Goal: Information Seeking & Learning: Find specific page/section

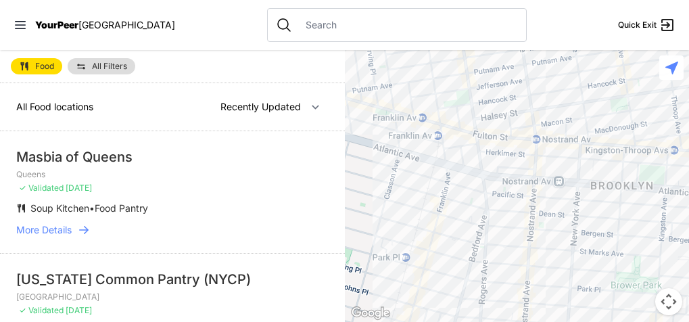
select select "nearby"
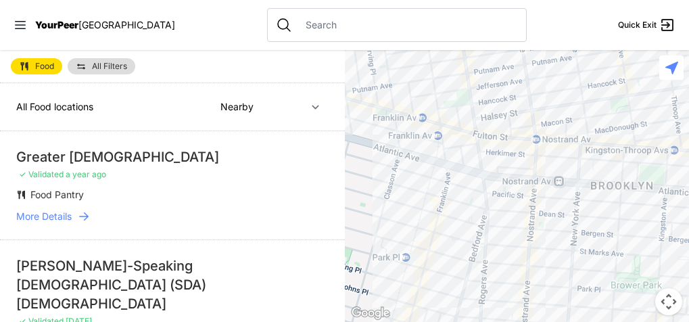
click at [483, 245] on div at bounding box center [517, 186] width 345 height 272
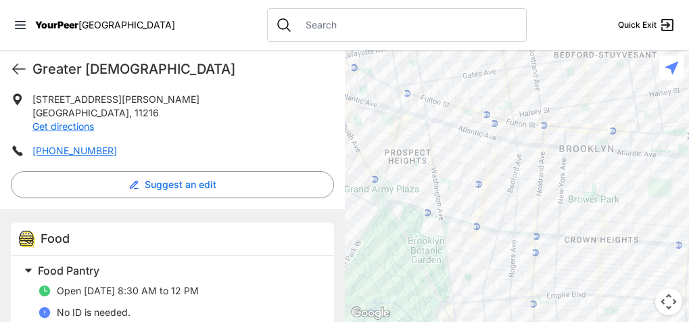
scroll to position [258, 0]
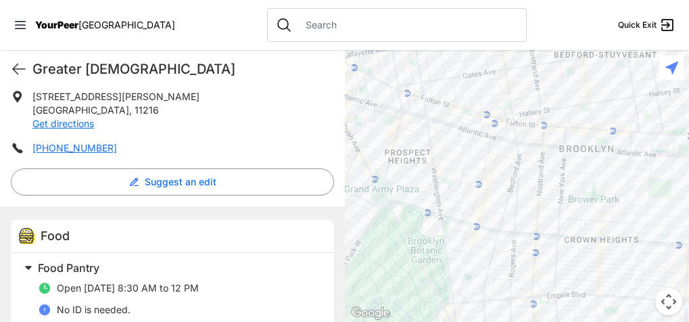
click at [500, 256] on div at bounding box center [517, 186] width 345 height 272
click at [497, 254] on div at bounding box center [517, 186] width 345 height 272
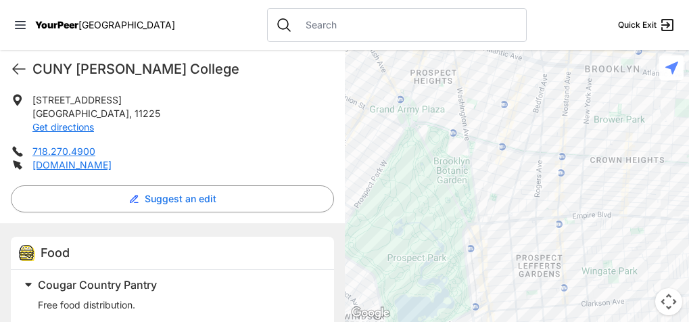
scroll to position [350, 0]
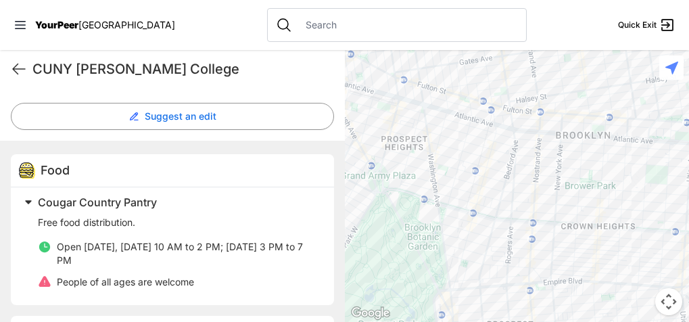
drag, startPoint x: 502, startPoint y: 85, endPoint x: 473, endPoint y: 152, distance: 72.7
click at [473, 152] on div at bounding box center [517, 186] width 345 height 272
click at [520, 159] on div at bounding box center [517, 186] width 345 height 272
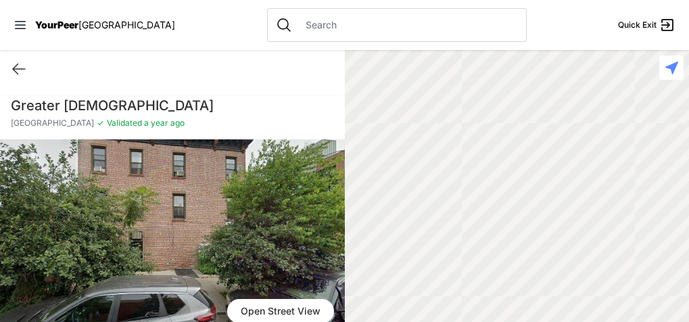
click at [518, 157] on div at bounding box center [517, 186] width 345 height 272
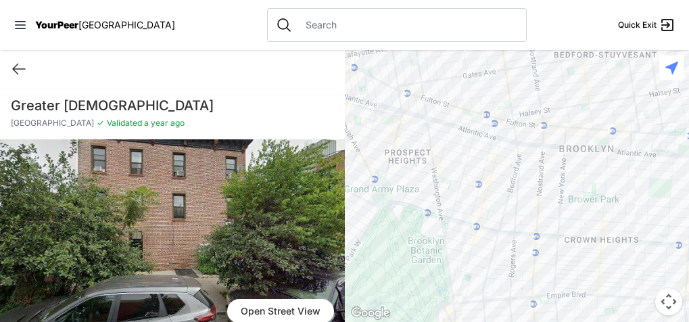
click at [530, 216] on div at bounding box center [517, 186] width 345 height 272
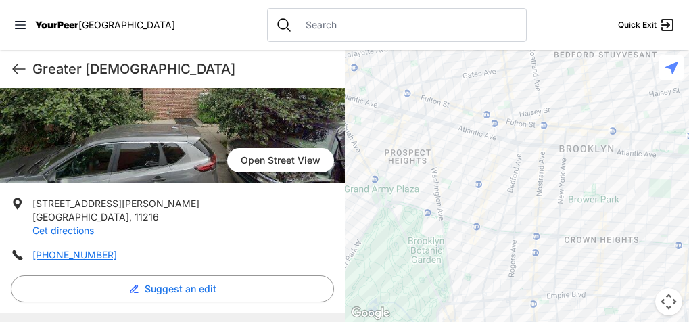
scroll to position [69, 0]
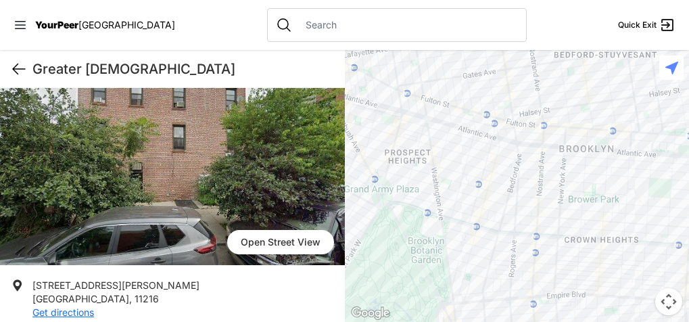
click at [19, 66] on icon at bounding box center [19, 69] width 16 height 16
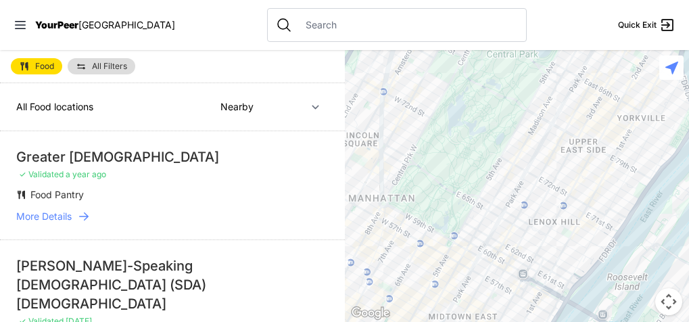
drag, startPoint x: 534, startPoint y: 175, endPoint x: 511, endPoint y: 55, distance: 121.8
click at [511, 55] on div at bounding box center [517, 186] width 345 height 272
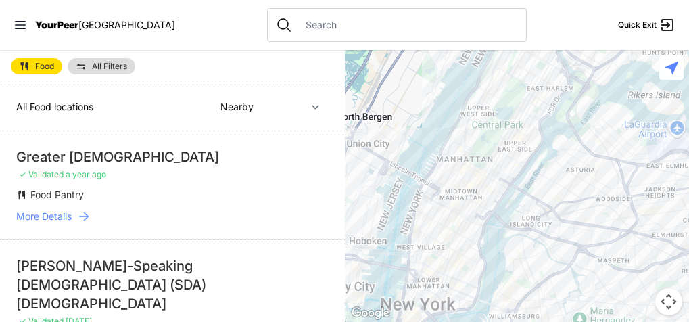
click at [297, 26] on input "text" at bounding box center [407, 25] width 220 height 14
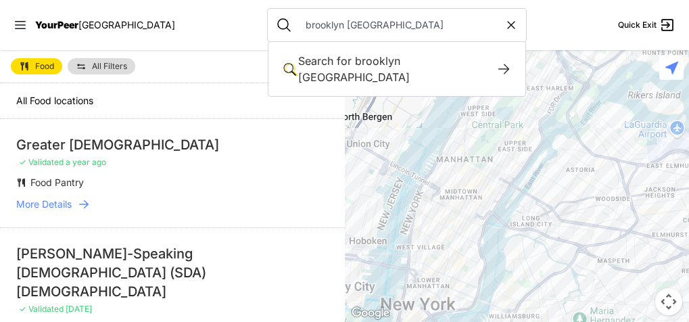
type input "brooklyn ny"
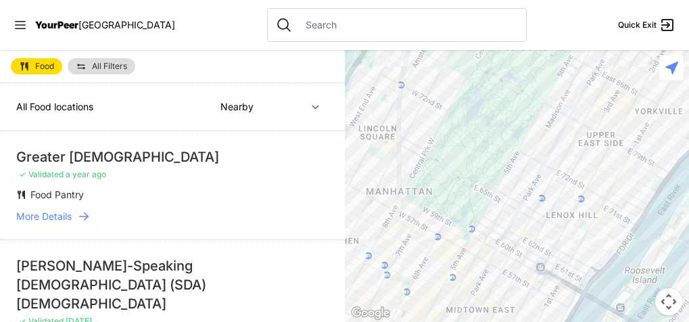
drag, startPoint x: 627, startPoint y: 221, endPoint x: 622, endPoint y: 94, distance: 127.2
click at [622, 94] on div at bounding box center [517, 186] width 345 height 272
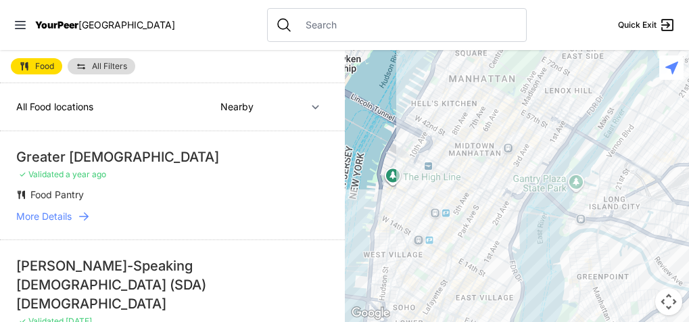
drag, startPoint x: 600, startPoint y: 196, endPoint x: 568, endPoint y: 135, distance: 68.6
click at [568, 134] on div at bounding box center [517, 186] width 345 height 272
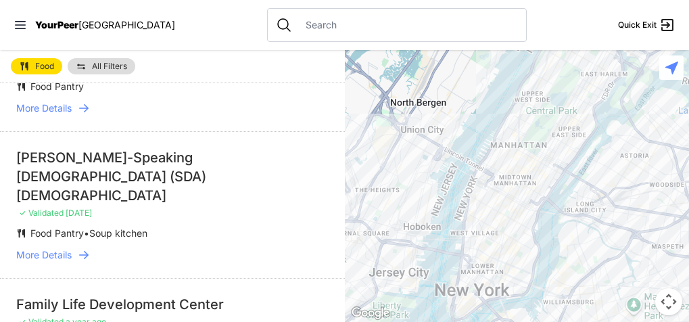
scroll to position [128, 0]
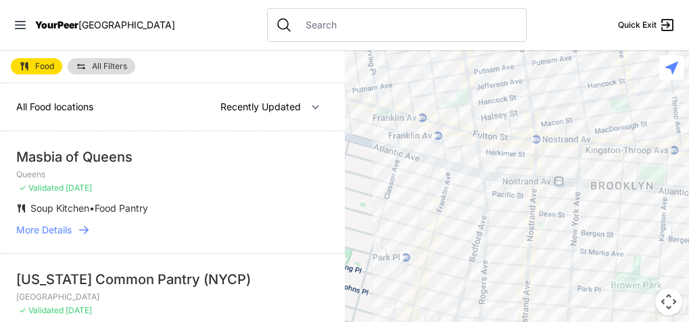
select select "nearby"
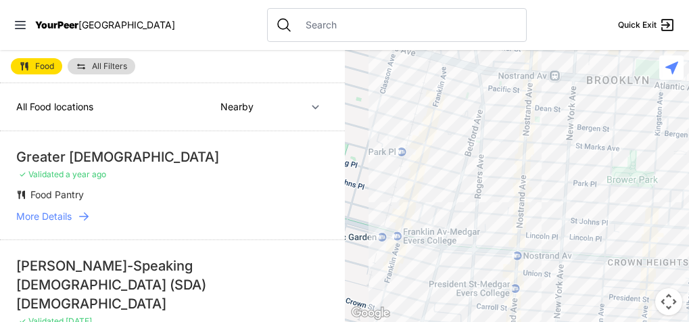
drag, startPoint x: 435, startPoint y: 222, endPoint x: 430, endPoint y: 120, distance: 101.5
click at [430, 119] on div at bounding box center [517, 186] width 345 height 272
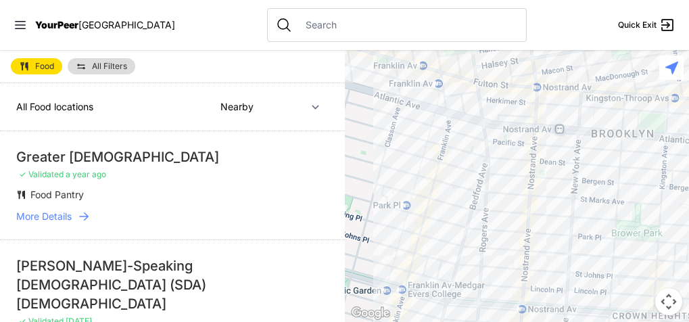
drag, startPoint x: 418, startPoint y: 122, endPoint x: 425, endPoint y: 170, distance: 47.8
click at [425, 171] on div at bounding box center [517, 186] width 345 height 272
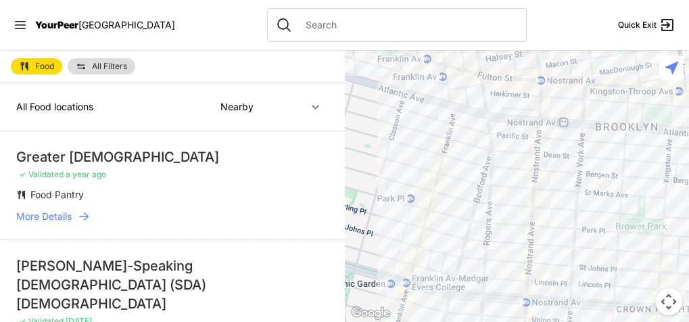
click at [575, 147] on div at bounding box center [517, 186] width 345 height 272
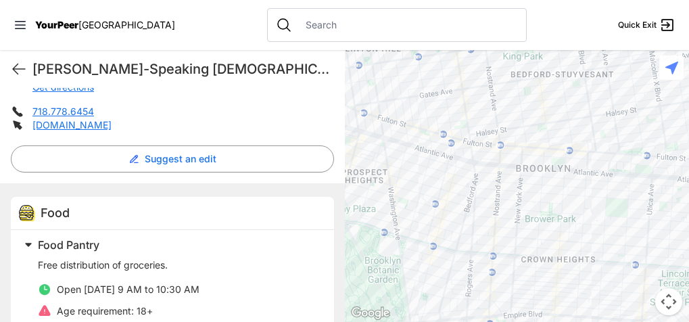
scroll to position [331, 0]
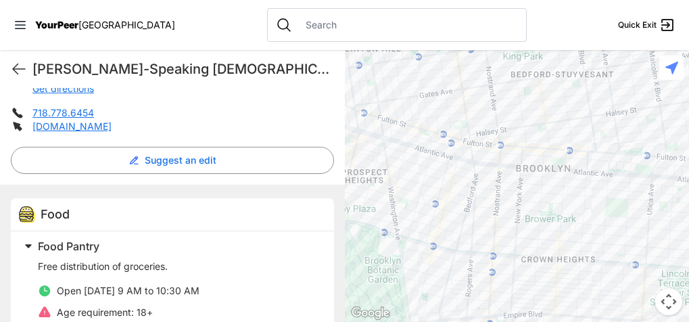
click at [477, 193] on div at bounding box center [517, 186] width 345 height 272
click at [476, 189] on div at bounding box center [517, 186] width 345 height 272
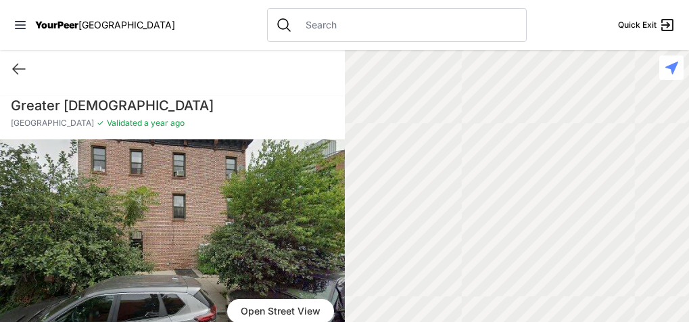
click at [472, 191] on div at bounding box center [517, 186] width 345 height 272
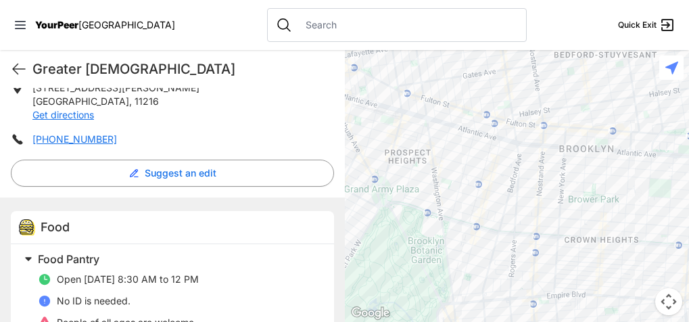
scroll to position [254, 0]
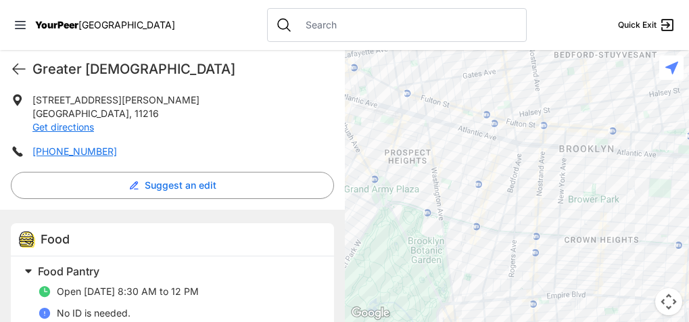
click at [505, 189] on div at bounding box center [517, 186] width 345 height 272
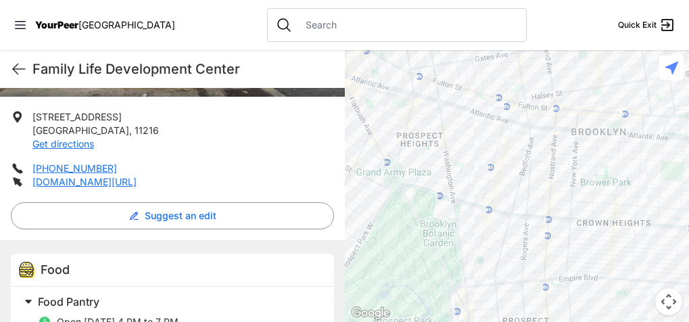
scroll to position [247, 0]
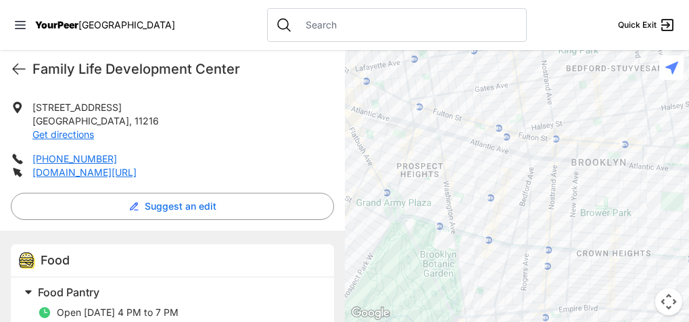
drag, startPoint x: 476, startPoint y: 137, endPoint x: 476, endPoint y: 170, distance: 33.8
click at [476, 170] on div at bounding box center [517, 186] width 345 height 272
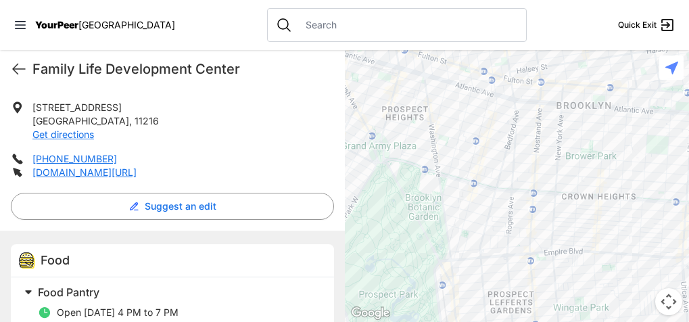
drag, startPoint x: 502, startPoint y: 224, endPoint x: 487, endPoint y: 170, distance: 56.1
click at [487, 170] on div at bounding box center [517, 186] width 345 height 272
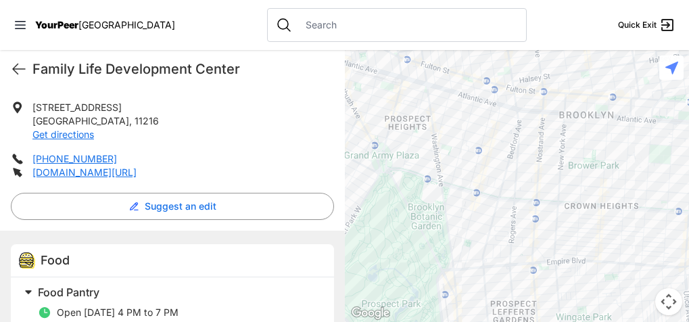
click at [495, 220] on div at bounding box center [517, 186] width 345 height 272
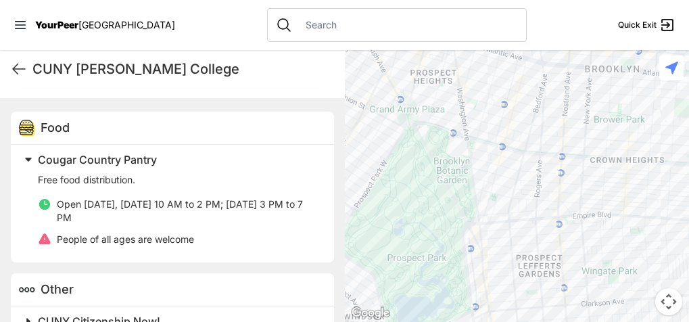
scroll to position [425, 0]
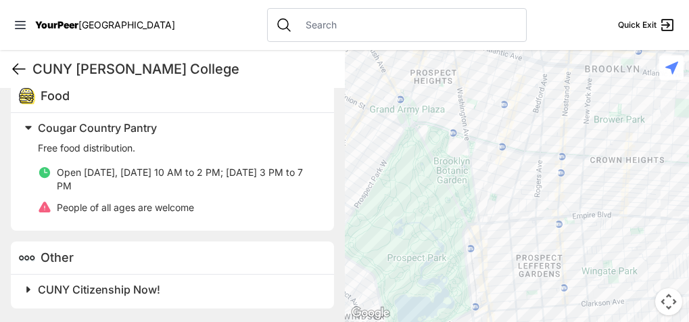
click at [20, 72] on icon at bounding box center [19, 69] width 16 height 16
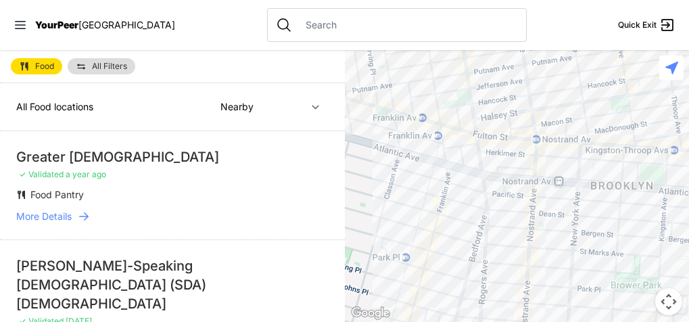
click at [461, 279] on div at bounding box center [517, 186] width 345 height 272
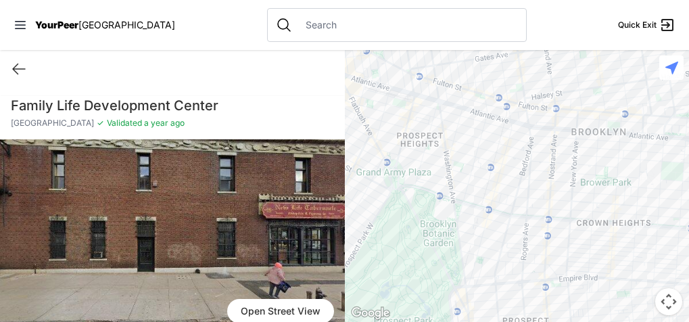
click at [520, 176] on div at bounding box center [517, 186] width 345 height 272
click at [520, 170] on div at bounding box center [517, 186] width 345 height 272
click at [533, 157] on div at bounding box center [517, 186] width 345 height 272
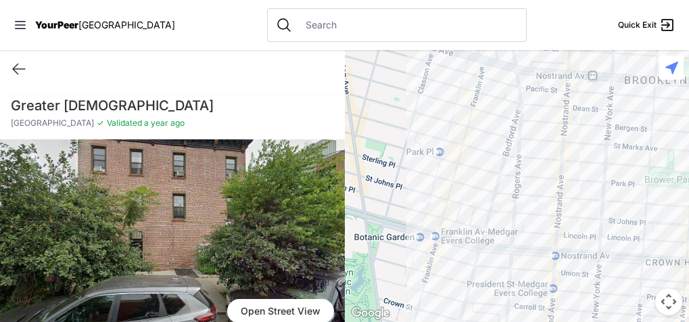
click at [520, 138] on div at bounding box center [517, 186] width 345 height 272
click at [18, 66] on icon at bounding box center [19, 69] width 16 height 16
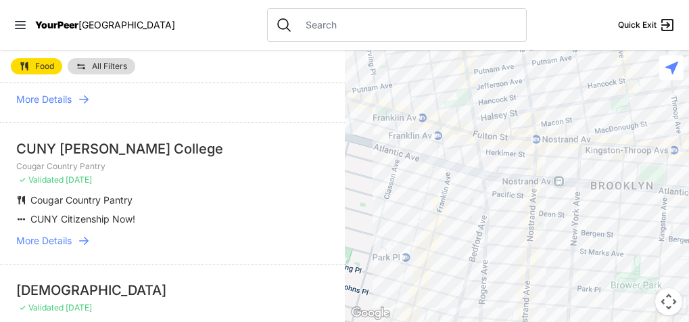
scroll to position [602, 0]
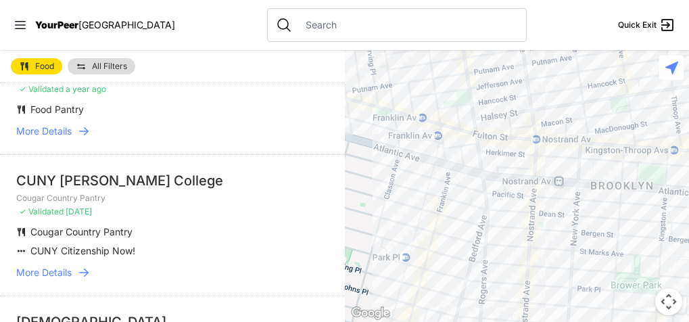
click at [42, 266] on span "More Details" at bounding box center [43, 273] width 55 height 14
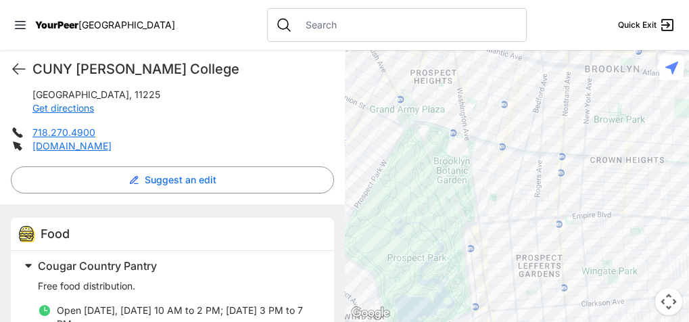
scroll to position [285, 0]
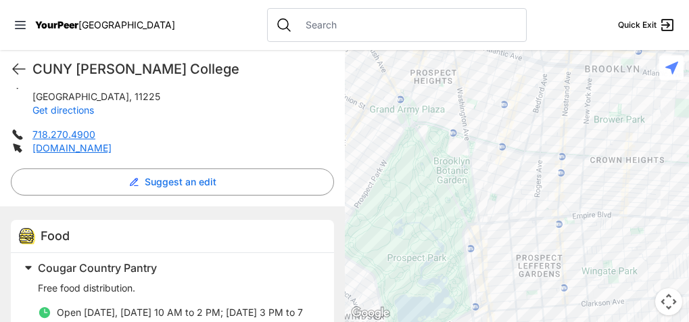
click at [75, 110] on link "Get directions" at bounding box center [63, 109] width 62 height 11
